Goal: Find specific page/section: Find specific page/section

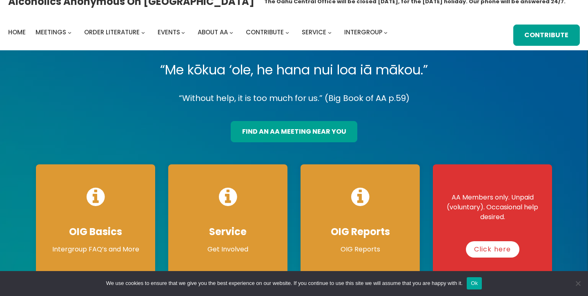
scroll to position [13, 0]
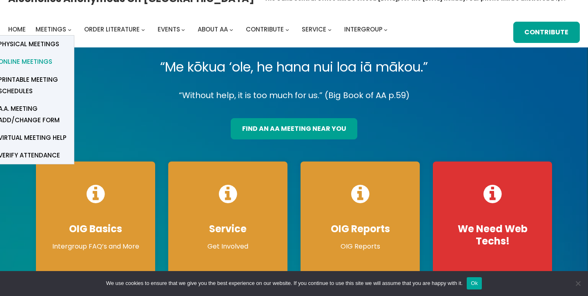
click at [47, 58] on span "Online Meetings" at bounding box center [25, 61] width 54 height 11
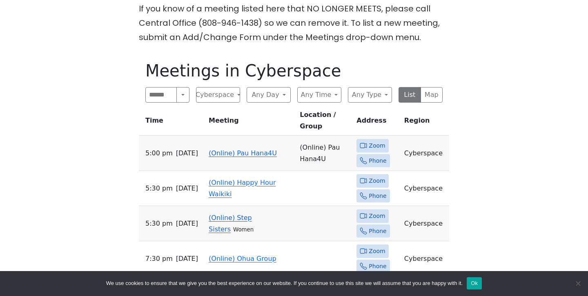
scroll to position [230, 0]
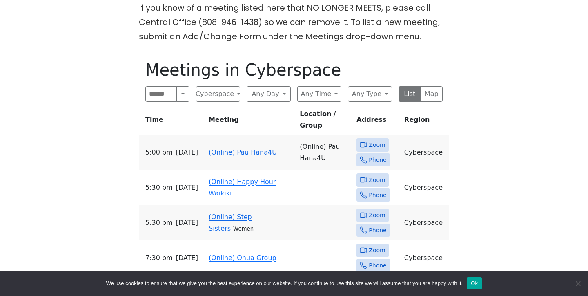
click at [261, 148] on link "(Online) Pau Hana4U" at bounding box center [243, 152] width 68 height 8
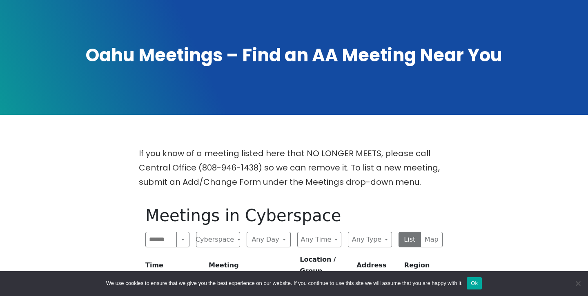
scroll to position [43, 0]
